Goal: Information Seeking & Learning: Learn about a topic

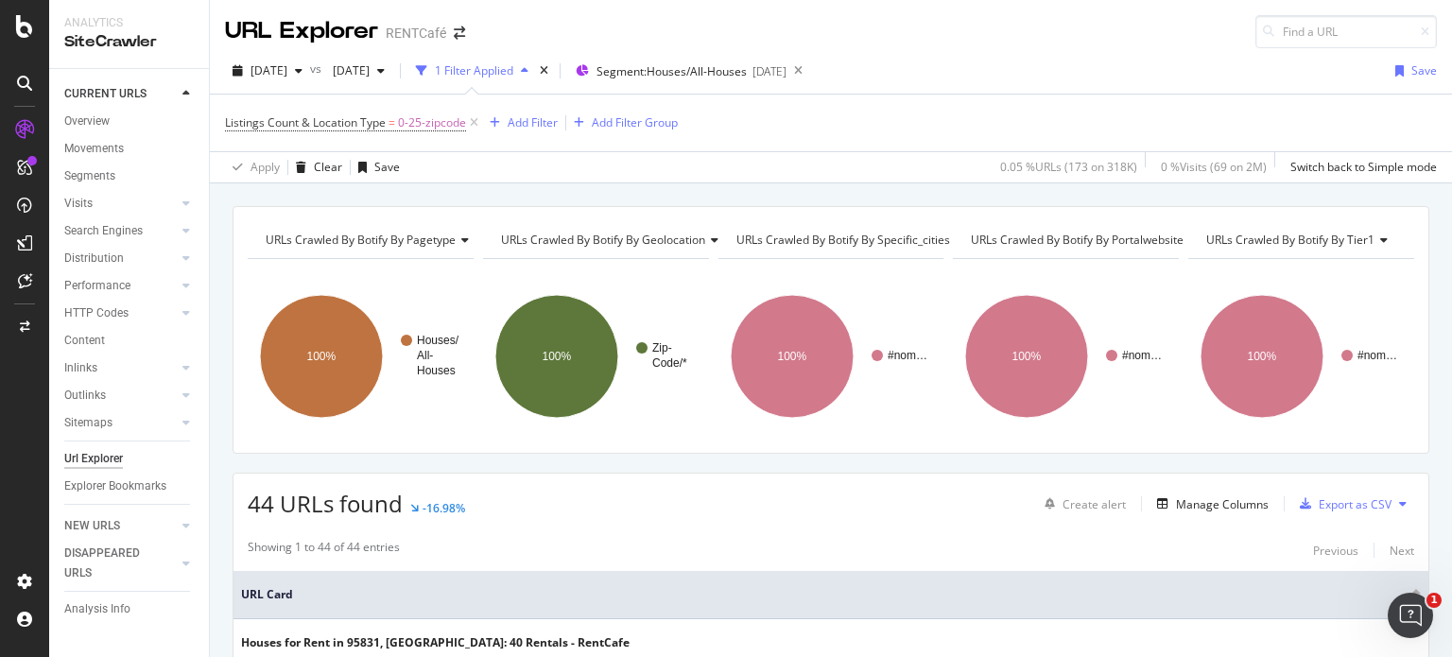
scroll to position [189, 0]
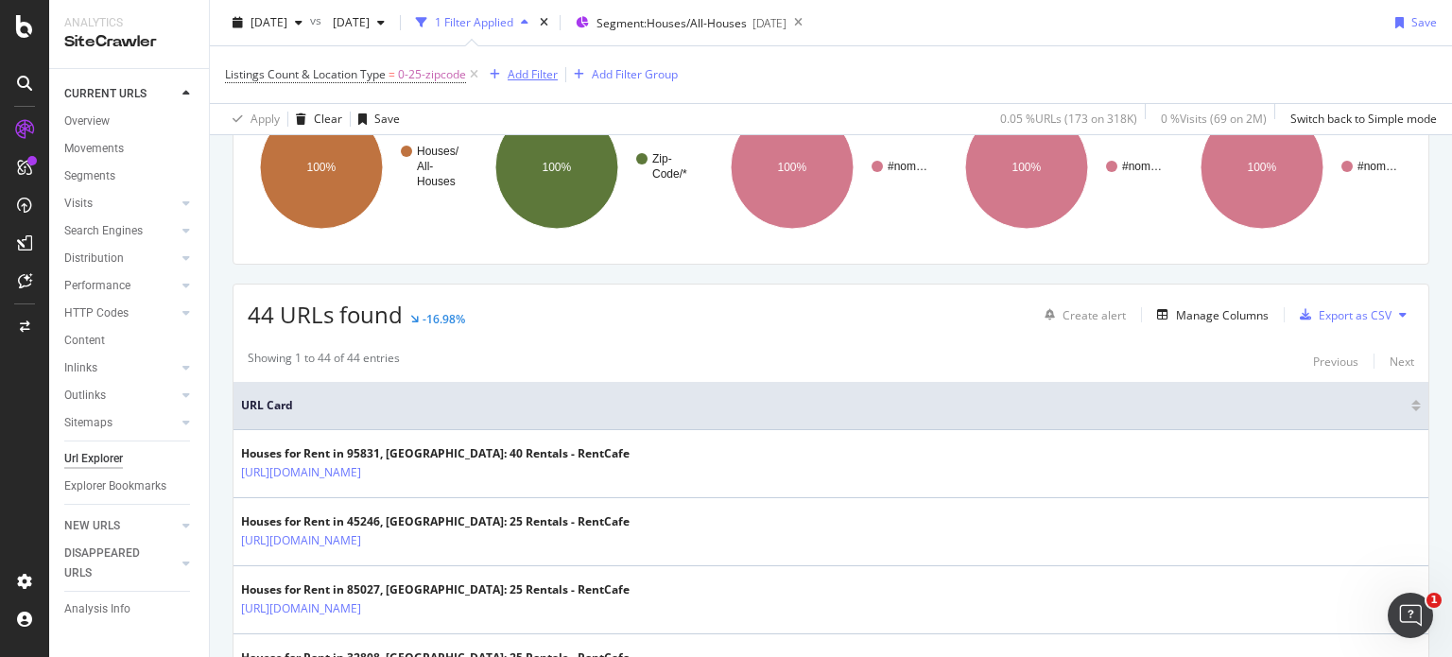
click at [523, 75] on div "Add Filter" at bounding box center [533, 74] width 50 height 16
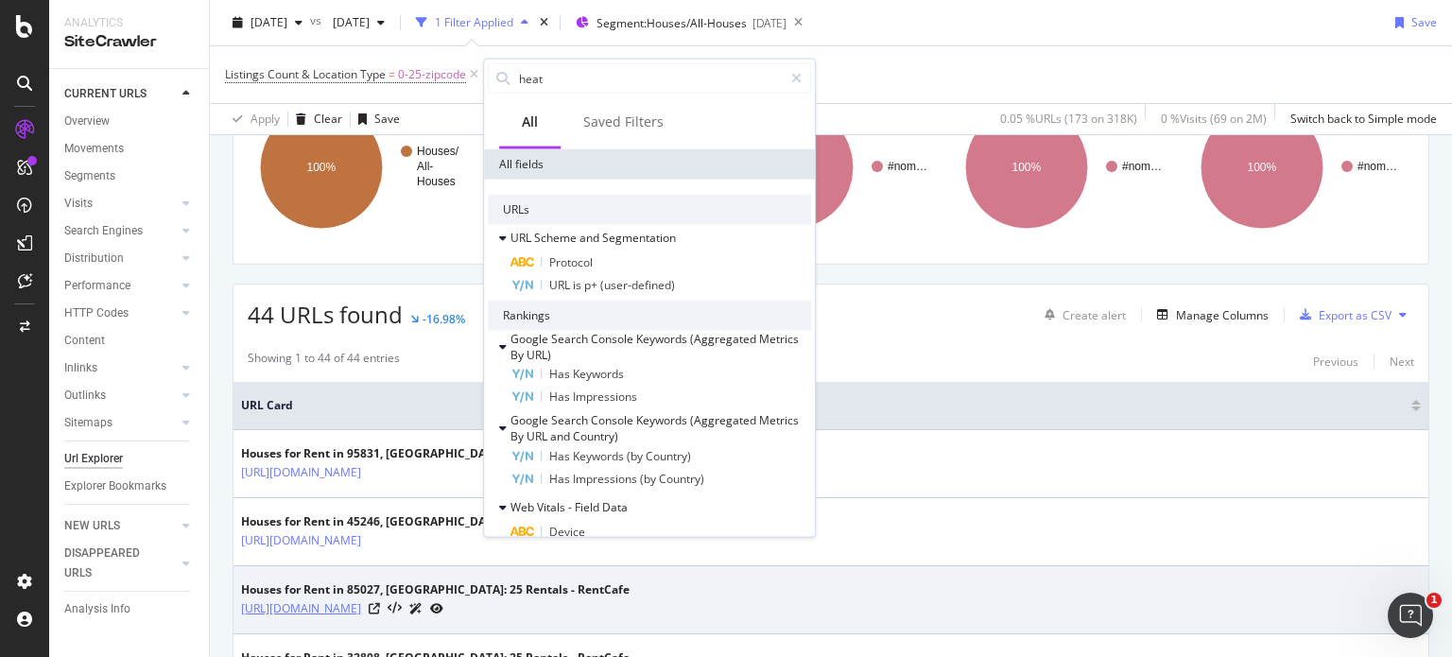
type input "heat"
